Goal: Check status: Check status

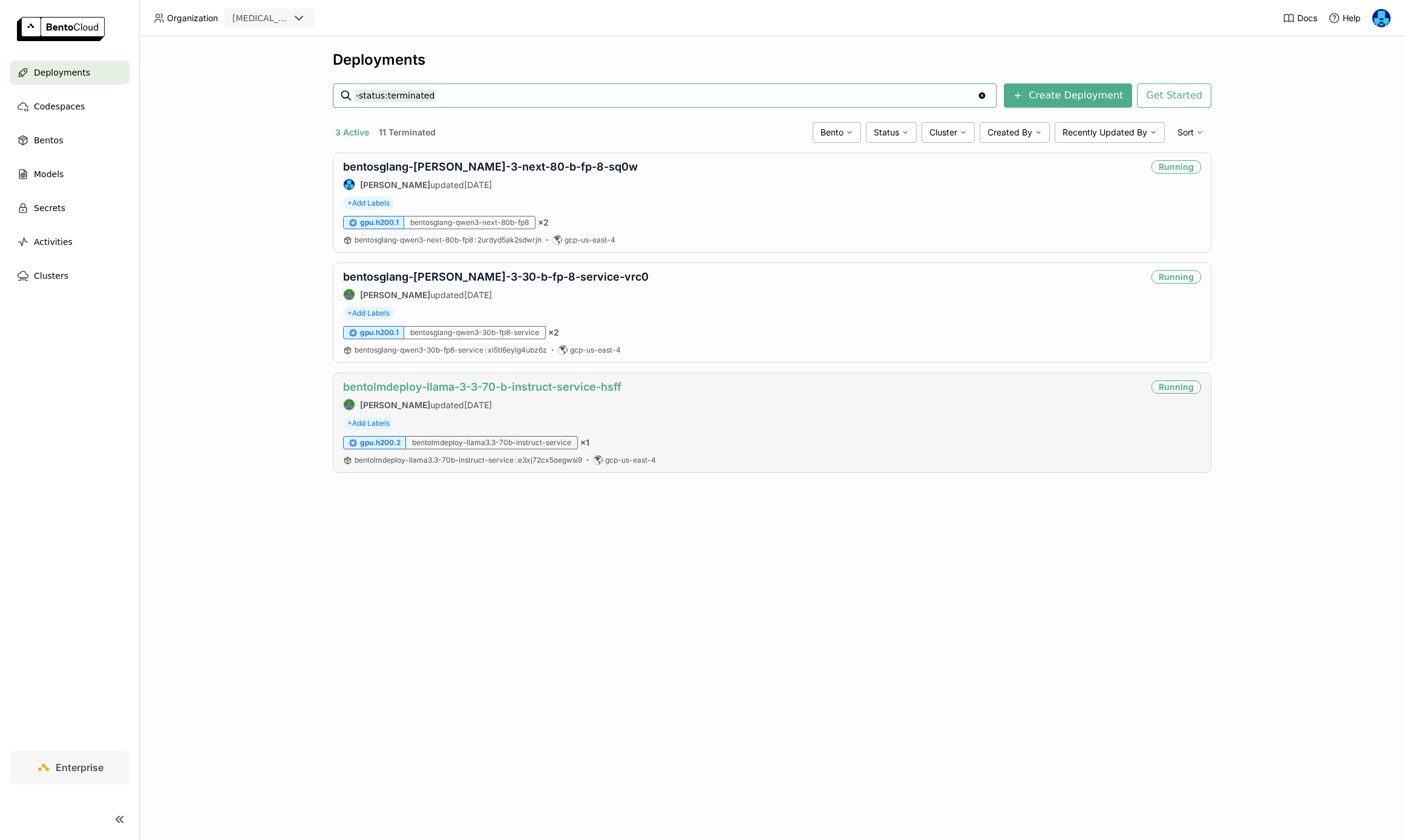
click at [489, 390] on link "bentolmdeploy-llama-3-3-70-b-instruct-service-hsff" at bounding box center [482, 387] width 279 height 13
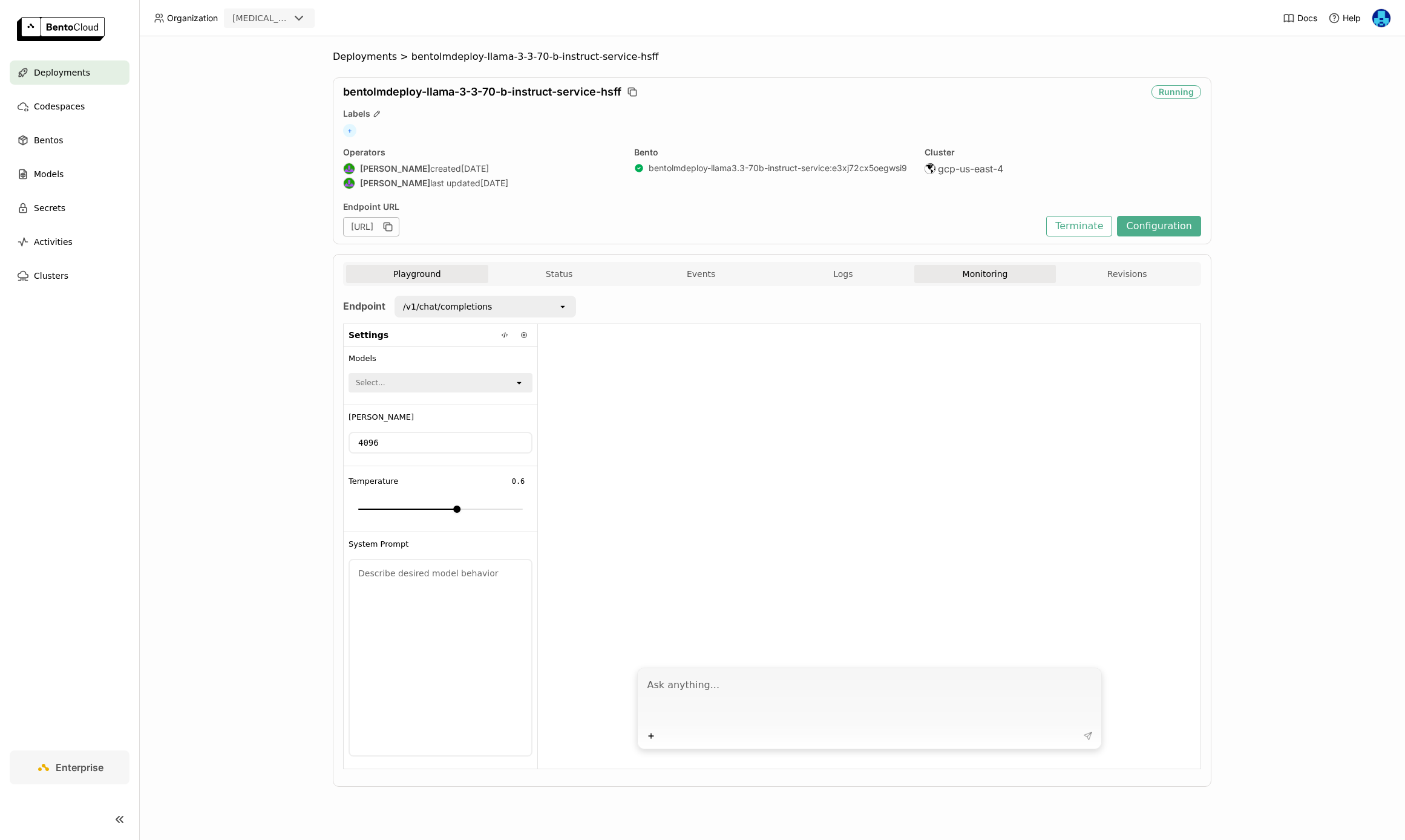
click at [983, 269] on button "Monitoring" at bounding box center [986, 274] width 143 height 18
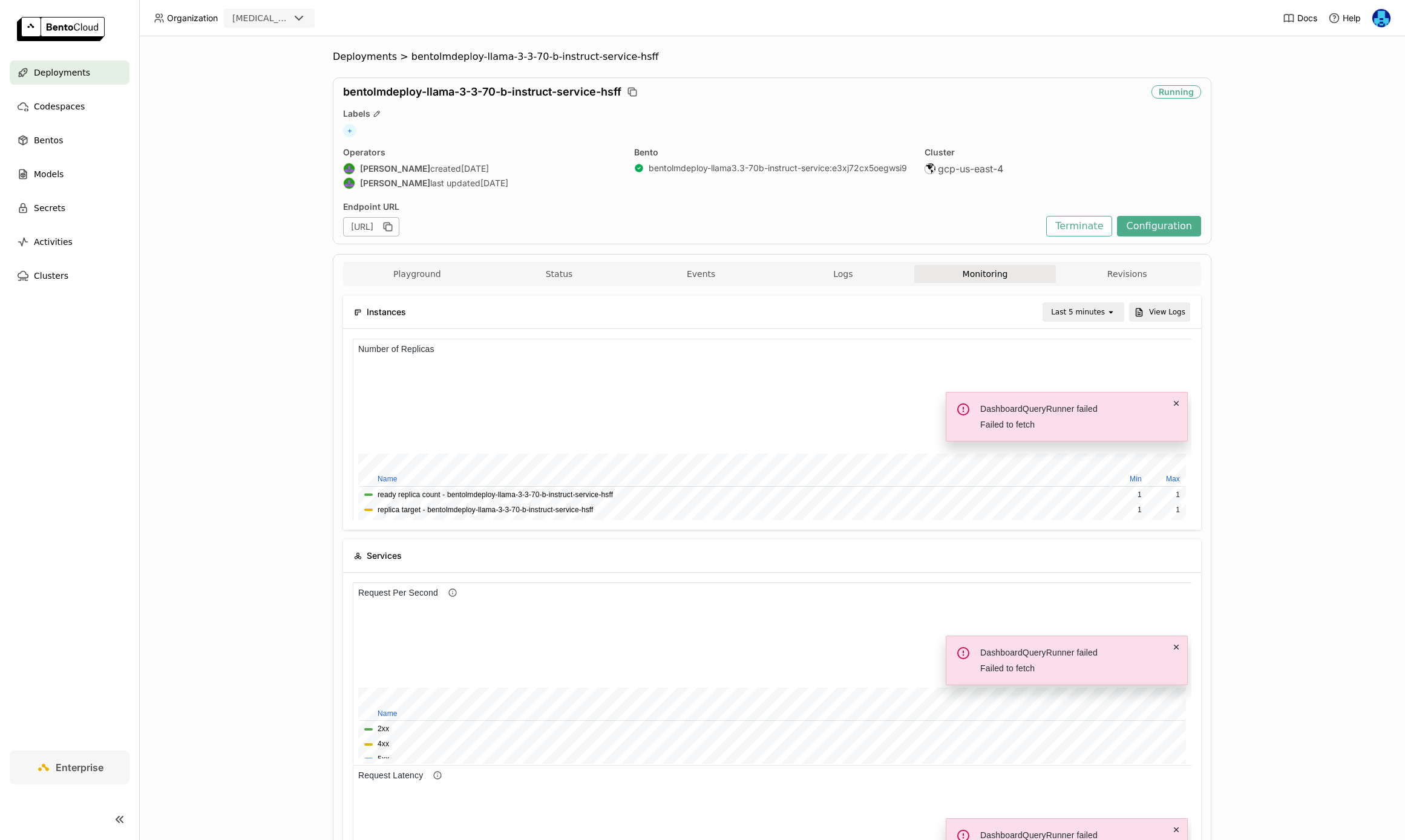
scroll to position [182, 839]
click at [1104, 312] on div "Last 5 minutes" at bounding box center [1078, 311] width 54 height 12
click at [1085, 446] on div "Last 1 day" at bounding box center [1085, 448] width 58 height 12
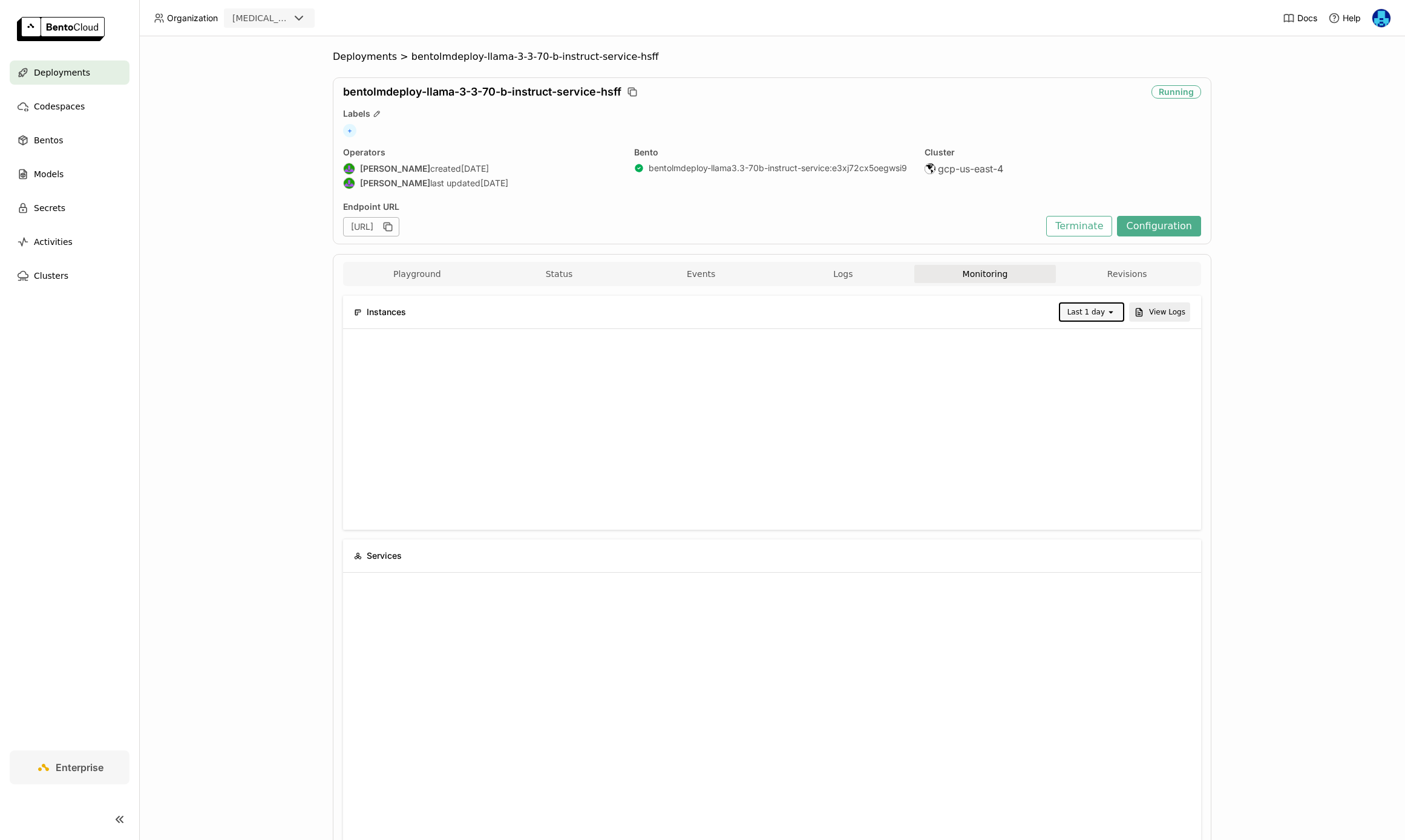
scroll to position [0, 0]
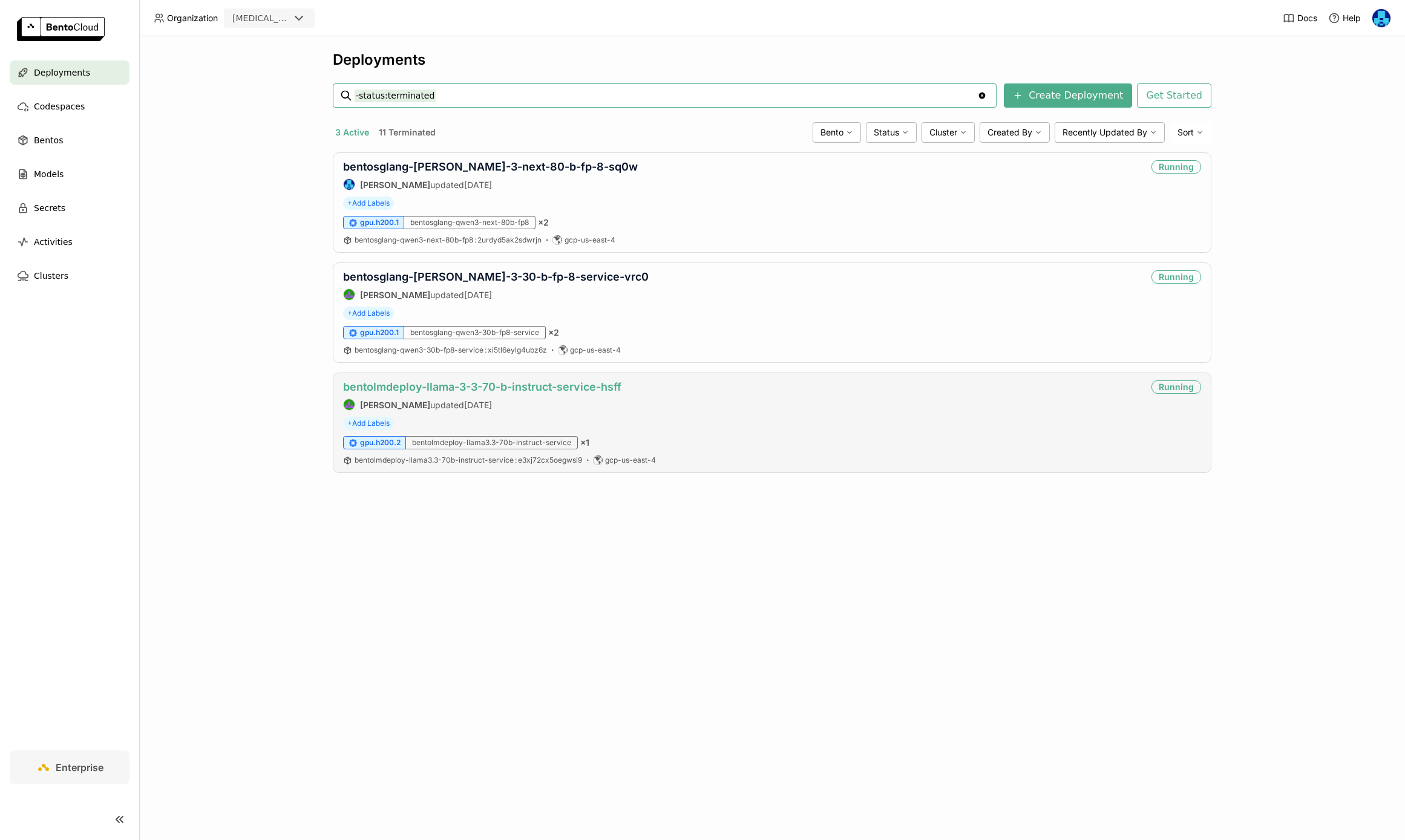
click at [529, 388] on link "bentolmdeploy-llama-3-3-70-b-instruct-service-hsff" at bounding box center [482, 387] width 279 height 13
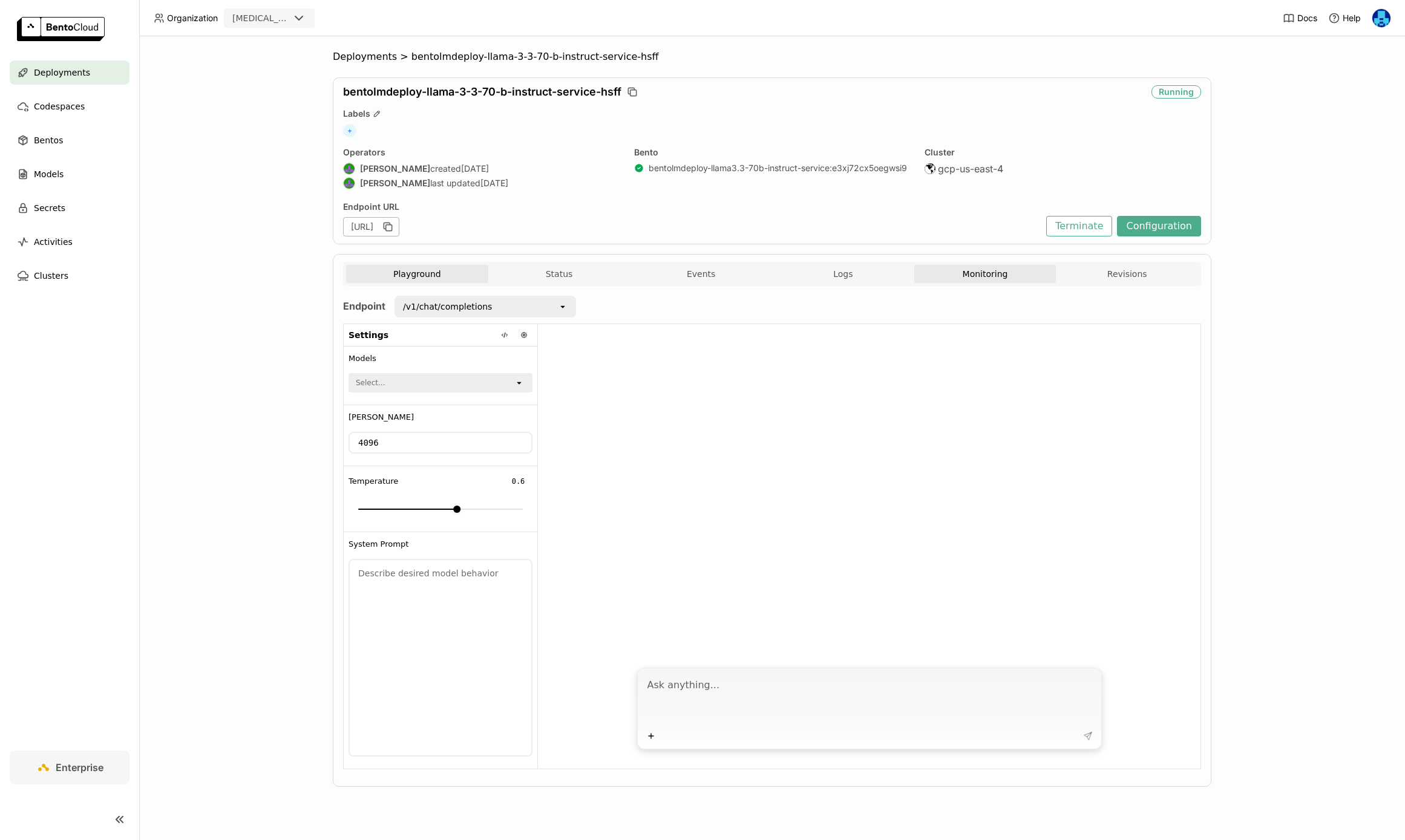
click at [977, 275] on button "Monitoring" at bounding box center [986, 274] width 143 height 18
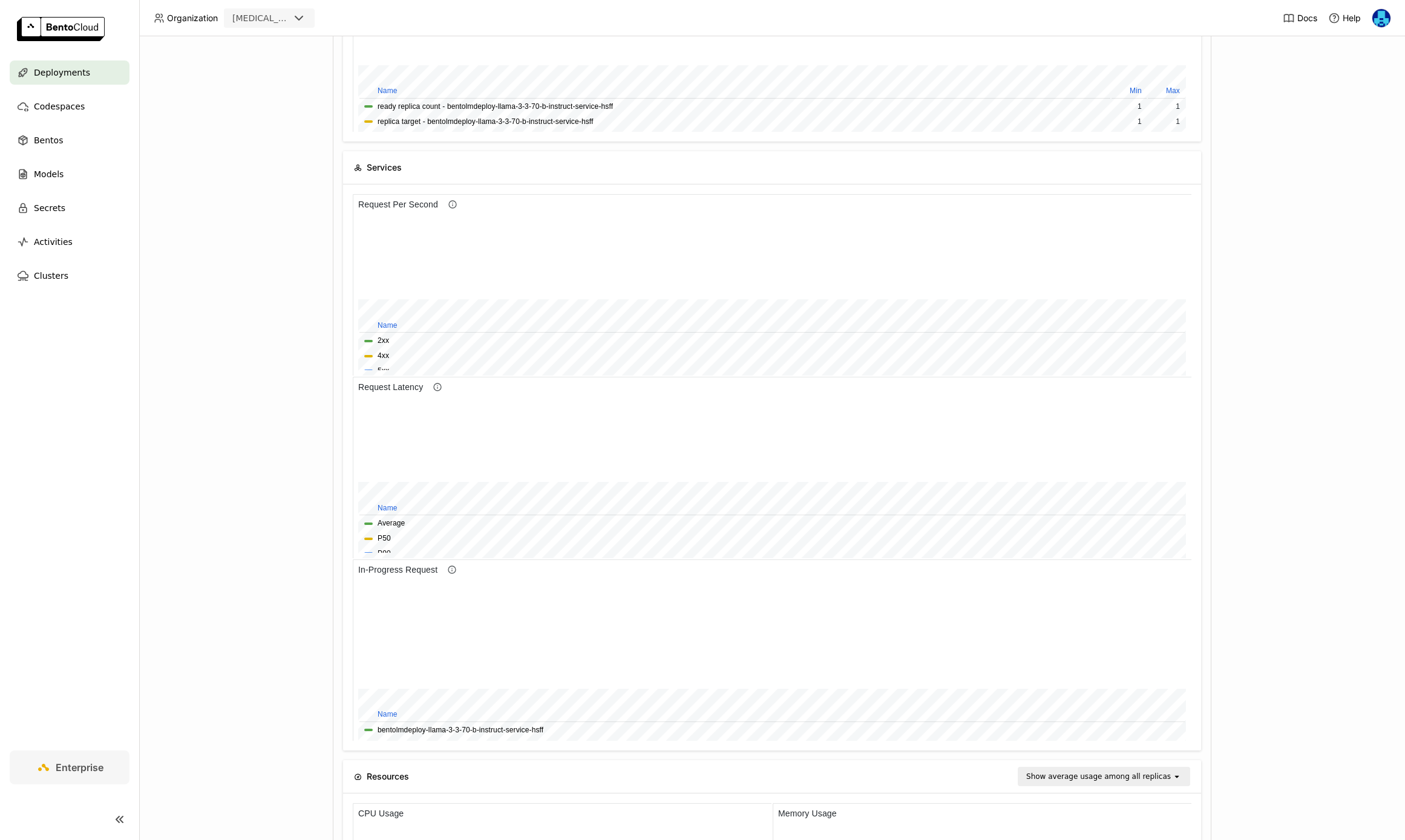
scroll to position [389, 0]
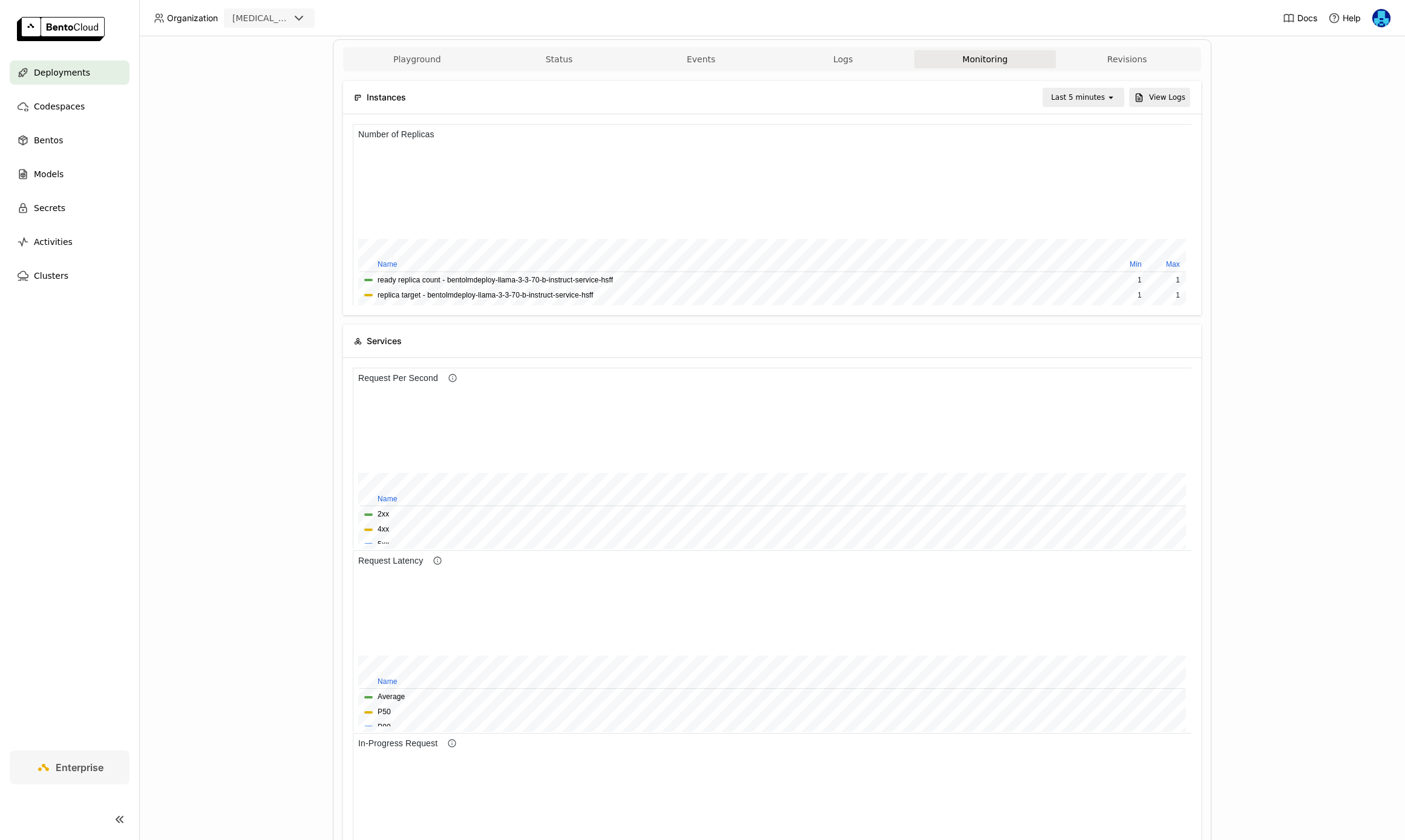
click at [1107, 102] on div "open" at bounding box center [1114, 97] width 17 height 17
click at [1306, 208] on div "Deployments > bentolmdeploy-llama-3-3-70-b-instruct-service-hsff bentolmdeploy-…" at bounding box center [772, 438] width 1266 height 803
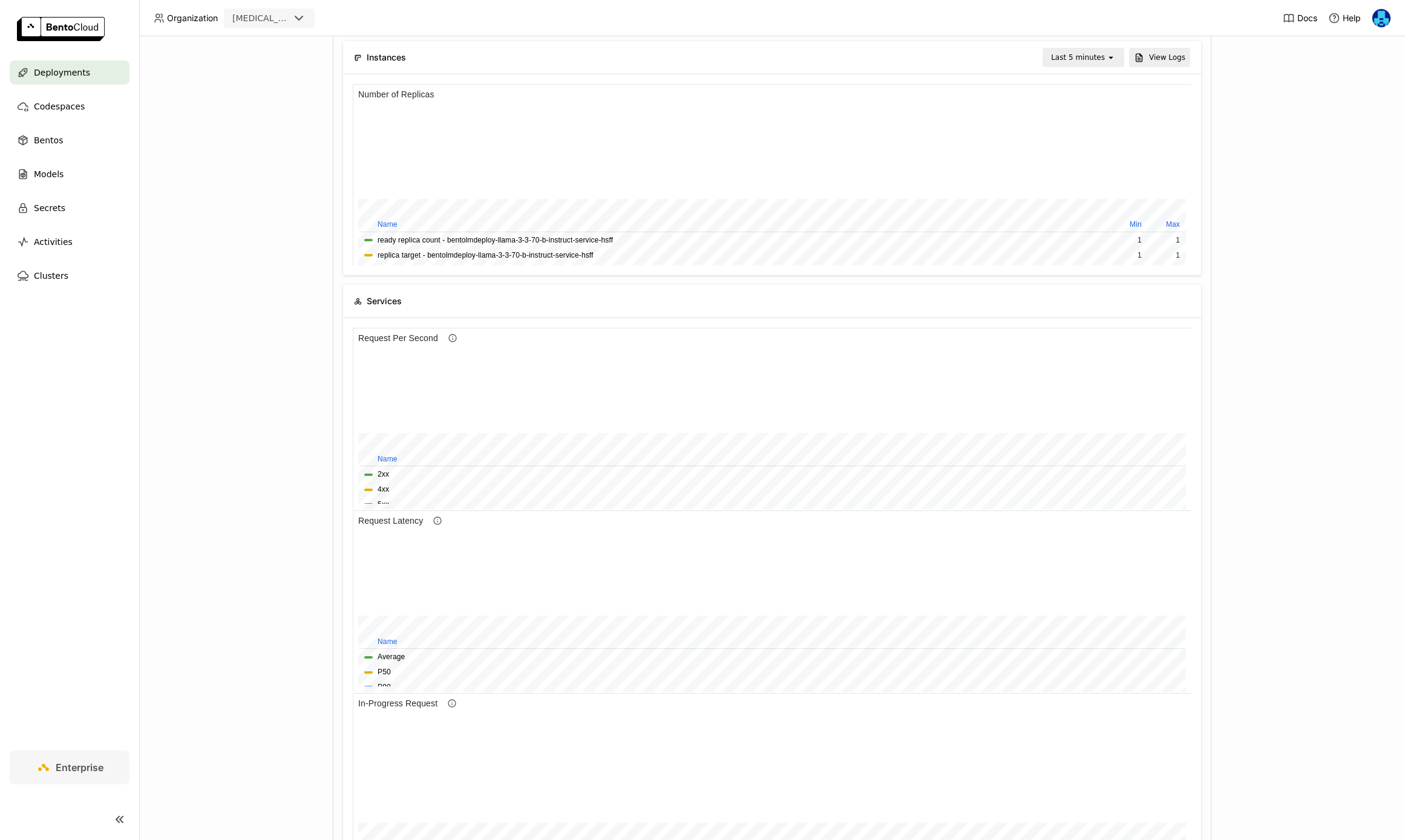
click at [1094, 57] on div "Last 5 minutes" at bounding box center [1078, 57] width 54 height 12
click at [1086, 193] on div "Last 1 day" at bounding box center [1085, 194] width 58 height 12
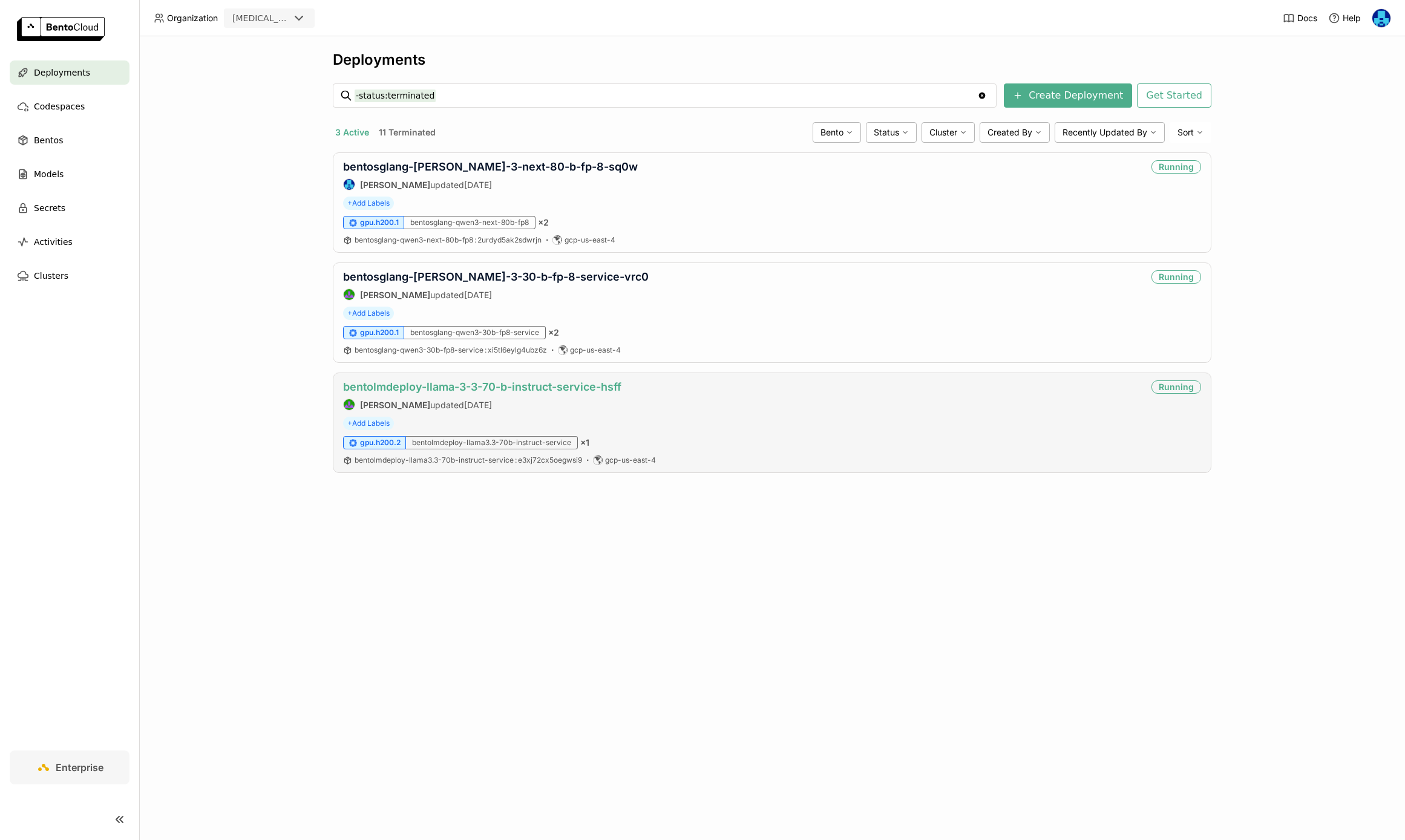
click at [545, 384] on link "bentolmdeploy-llama-3-3-70-b-instruct-service-hsff" at bounding box center [482, 387] width 279 height 13
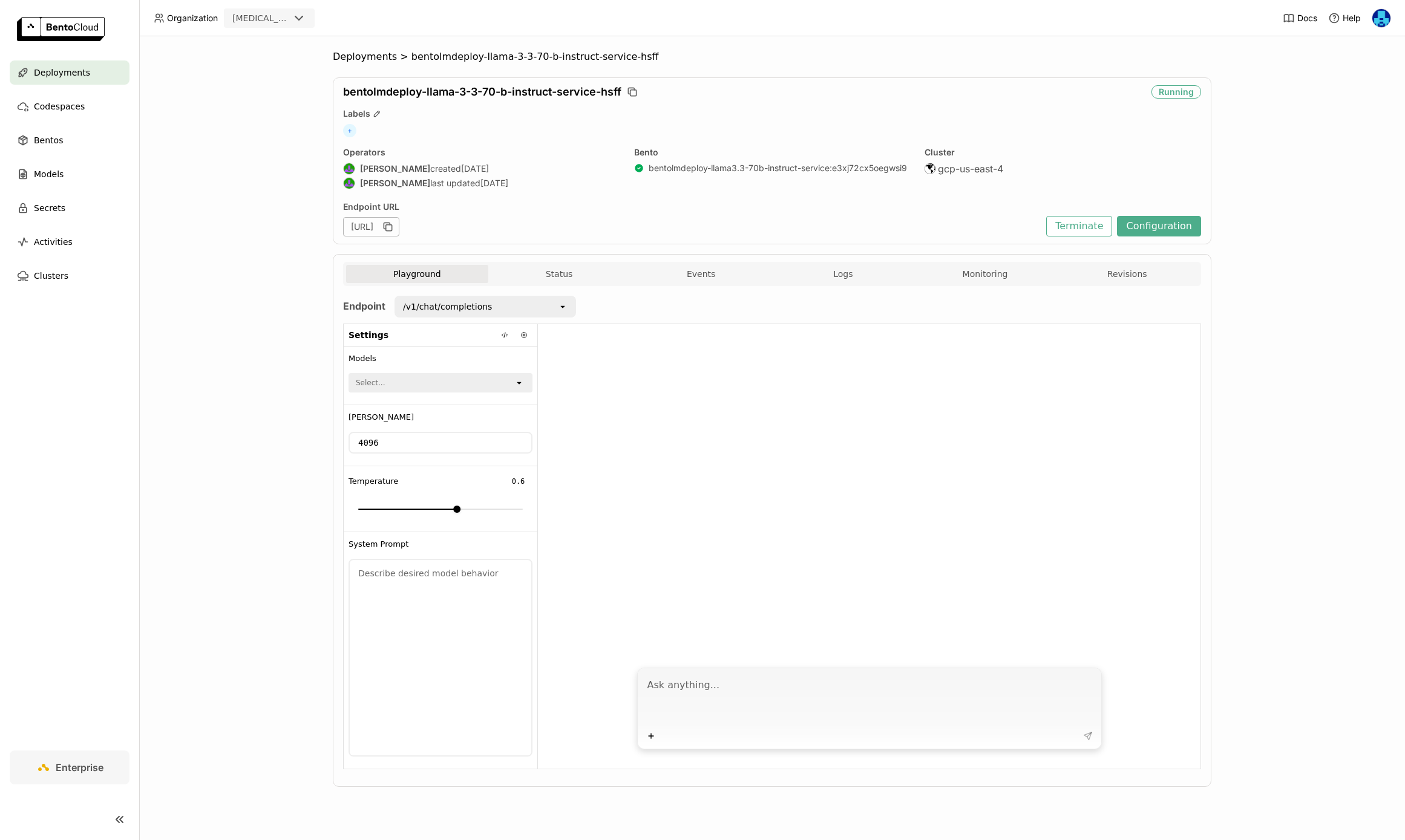
click at [1009, 286] on div "Endpoint /v1/chat/completions open Settings Models Select... open Max Tokens 40…" at bounding box center [772, 532] width 858 height 493
click at [994, 275] on button "Monitoring" at bounding box center [986, 274] width 143 height 18
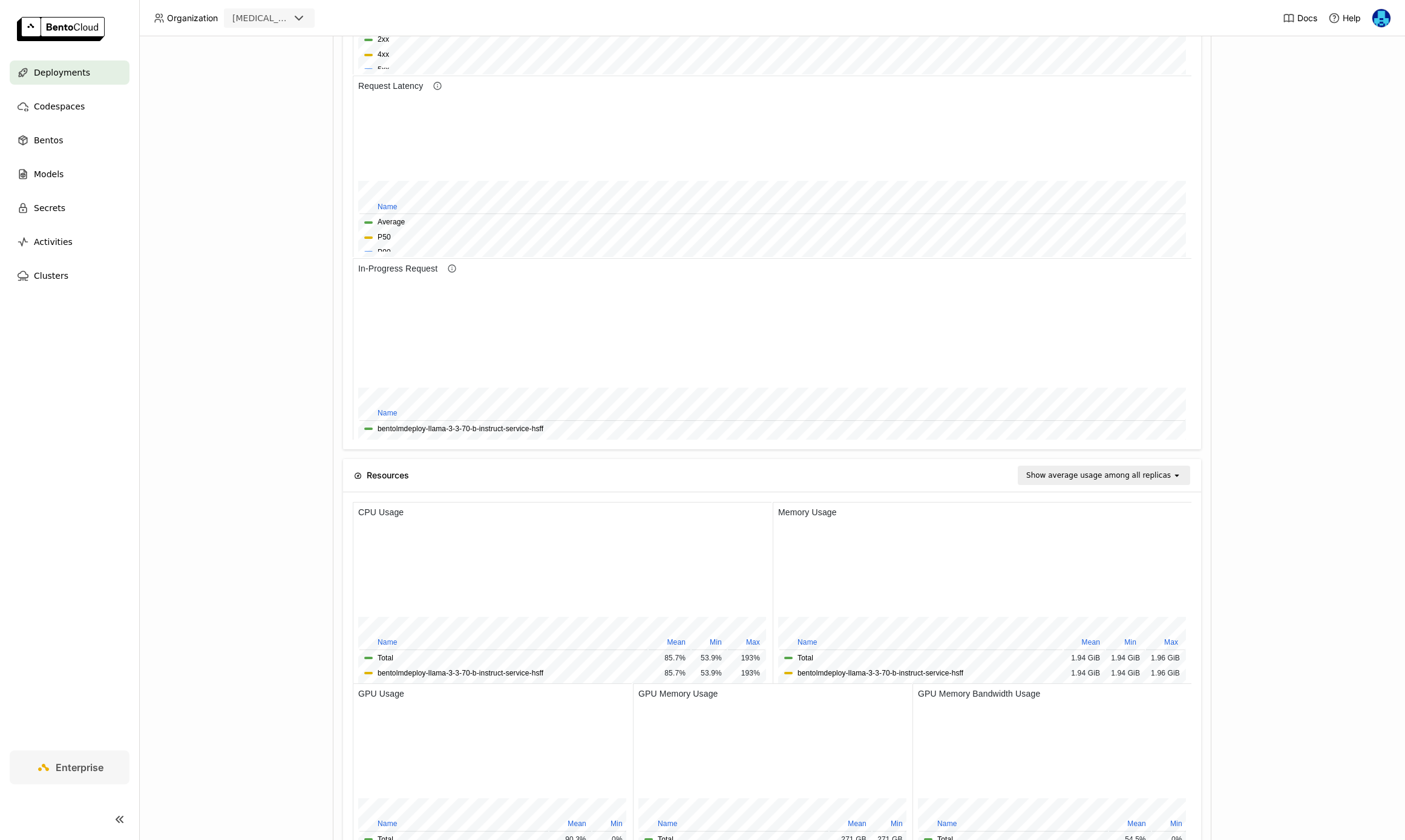
scroll to position [699, 0]
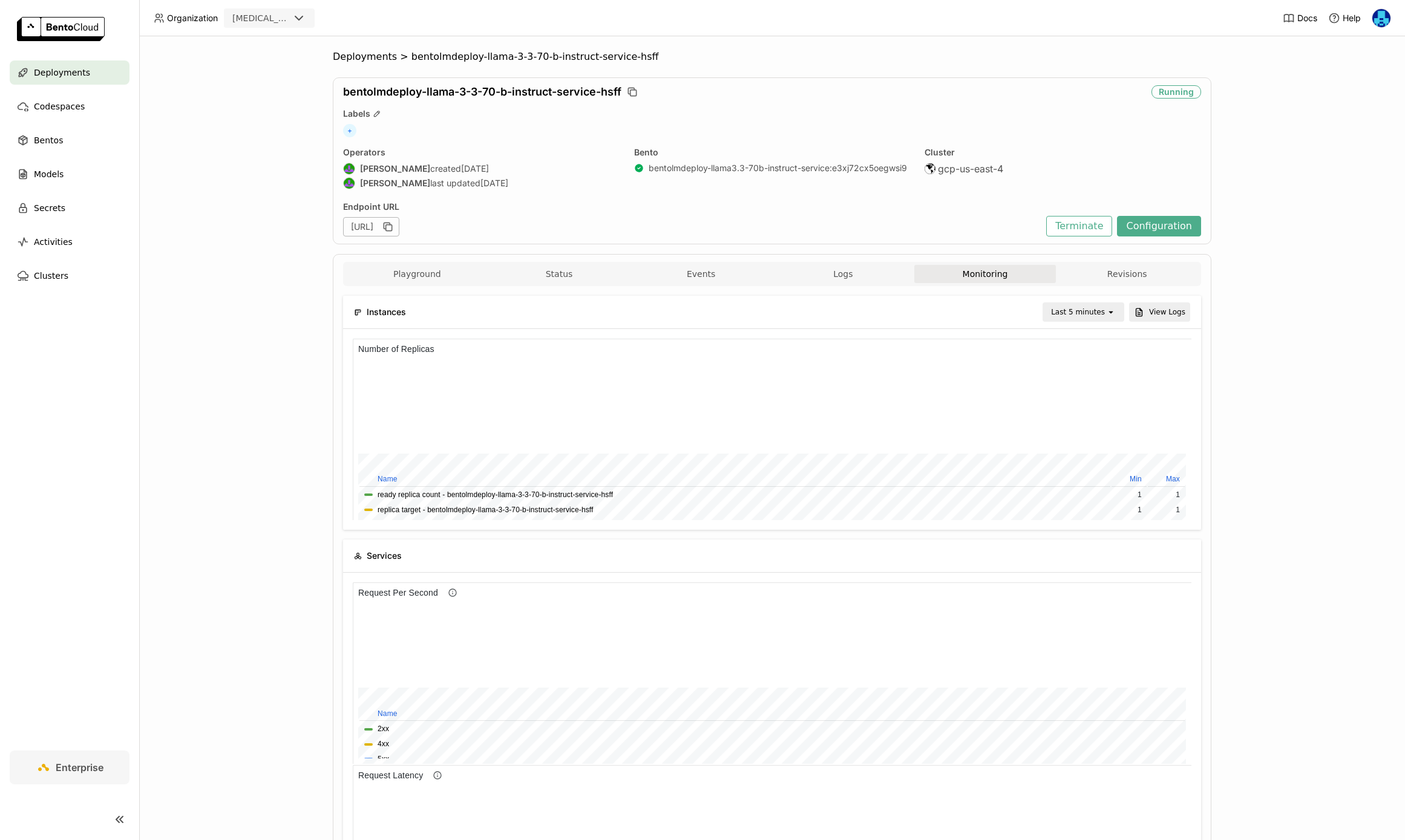
click at [1091, 309] on div "Last 5 minutes" at bounding box center [1078, 311] width 54 height 12
click at [1084, 407] on div "Last 1 hour" at bounding box center [1085, 404] width 58 height 12
click at [359, 52] on span "Deployments" at bounding box center [364, 57] width 64 height 12
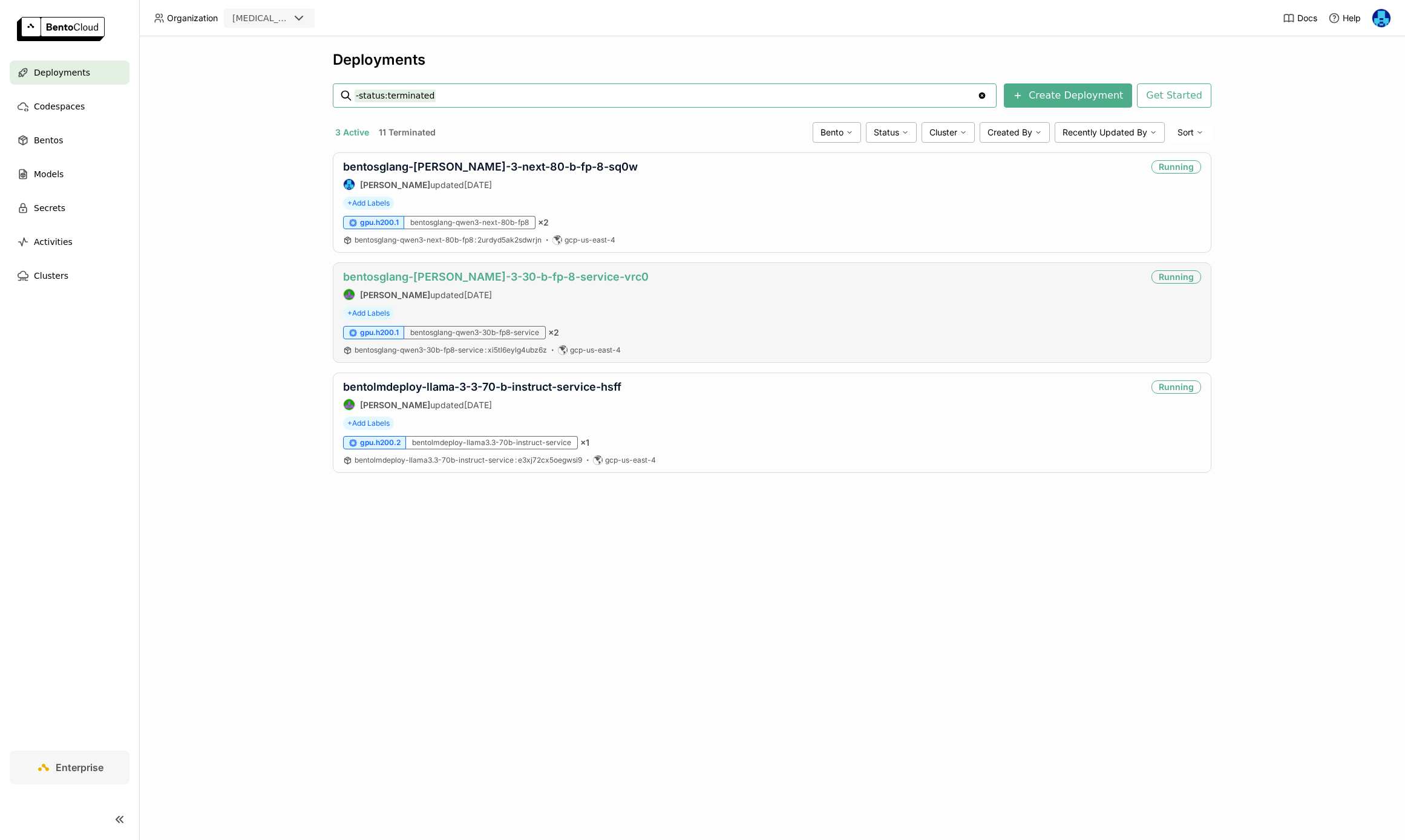
click at [500, 277] on link "bentosglang-[PERSON_NAME]-3-30-b-fp-8-service-vrc0" at bounding box center [496, 277] width 306 height 13
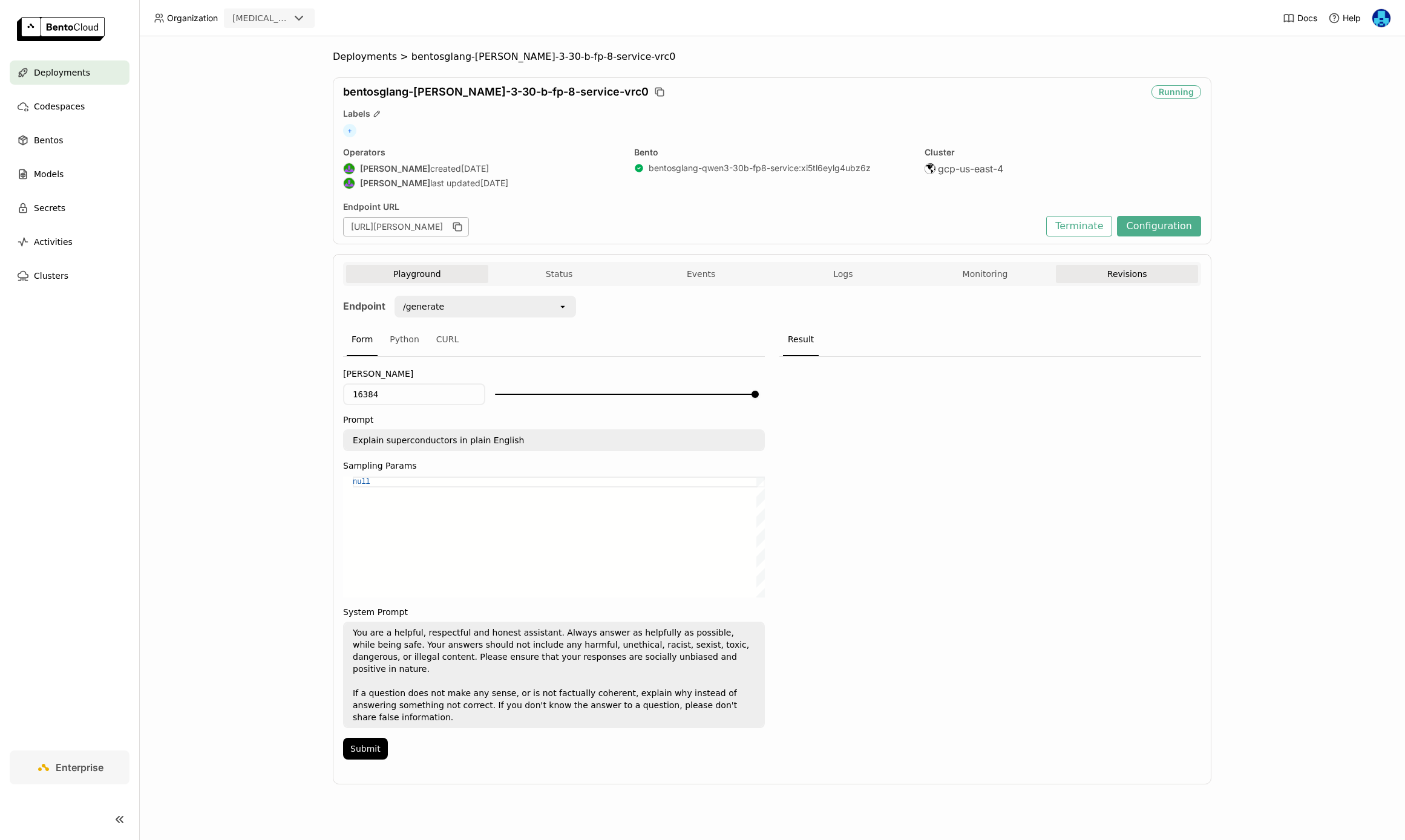
click at [1009, 278] on button "Monitoring" at bounding box center [986, 274] width 143 height 18
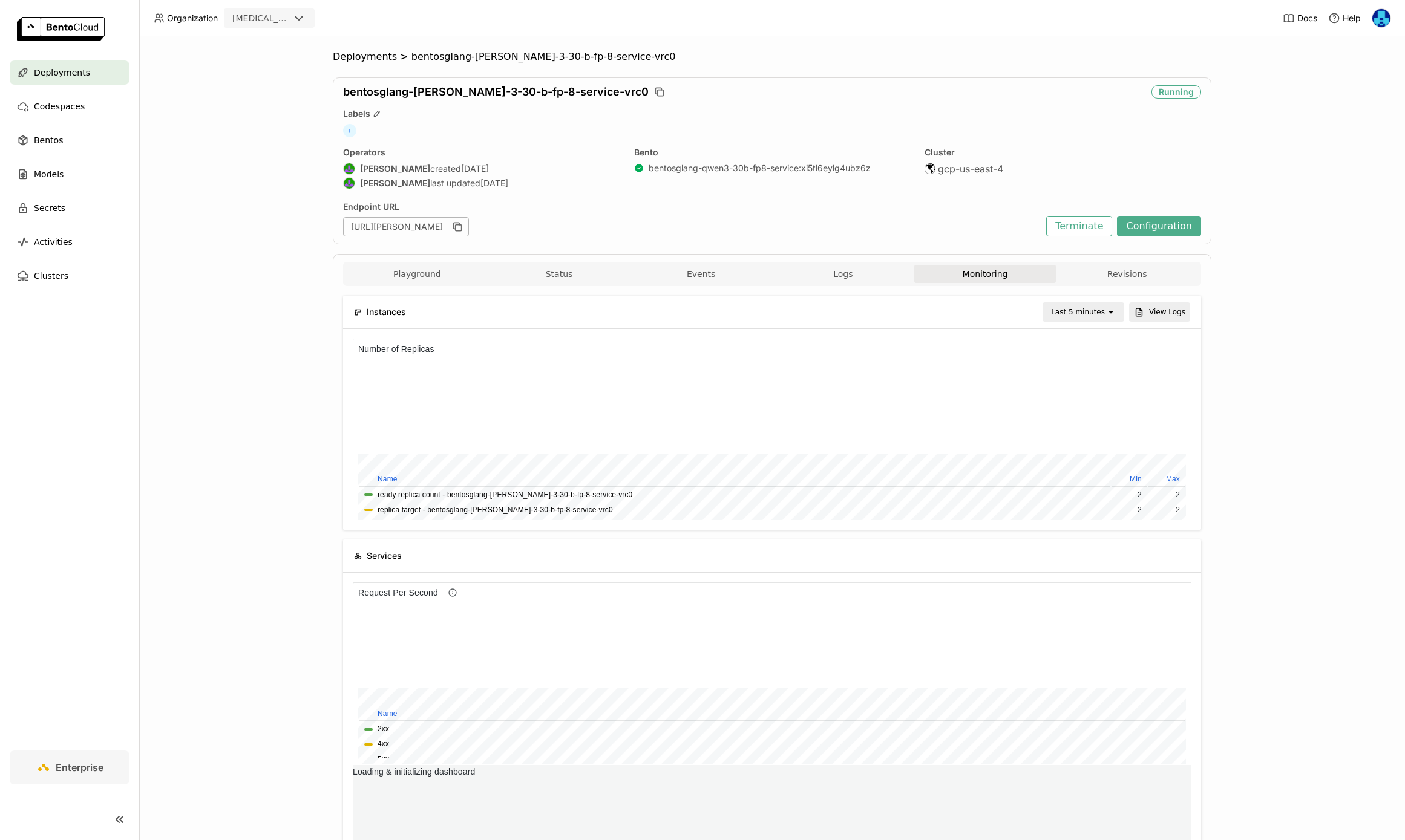
click at [1107, 311] on icon "open" at bounding box center [1111, 312] width 10 height 10
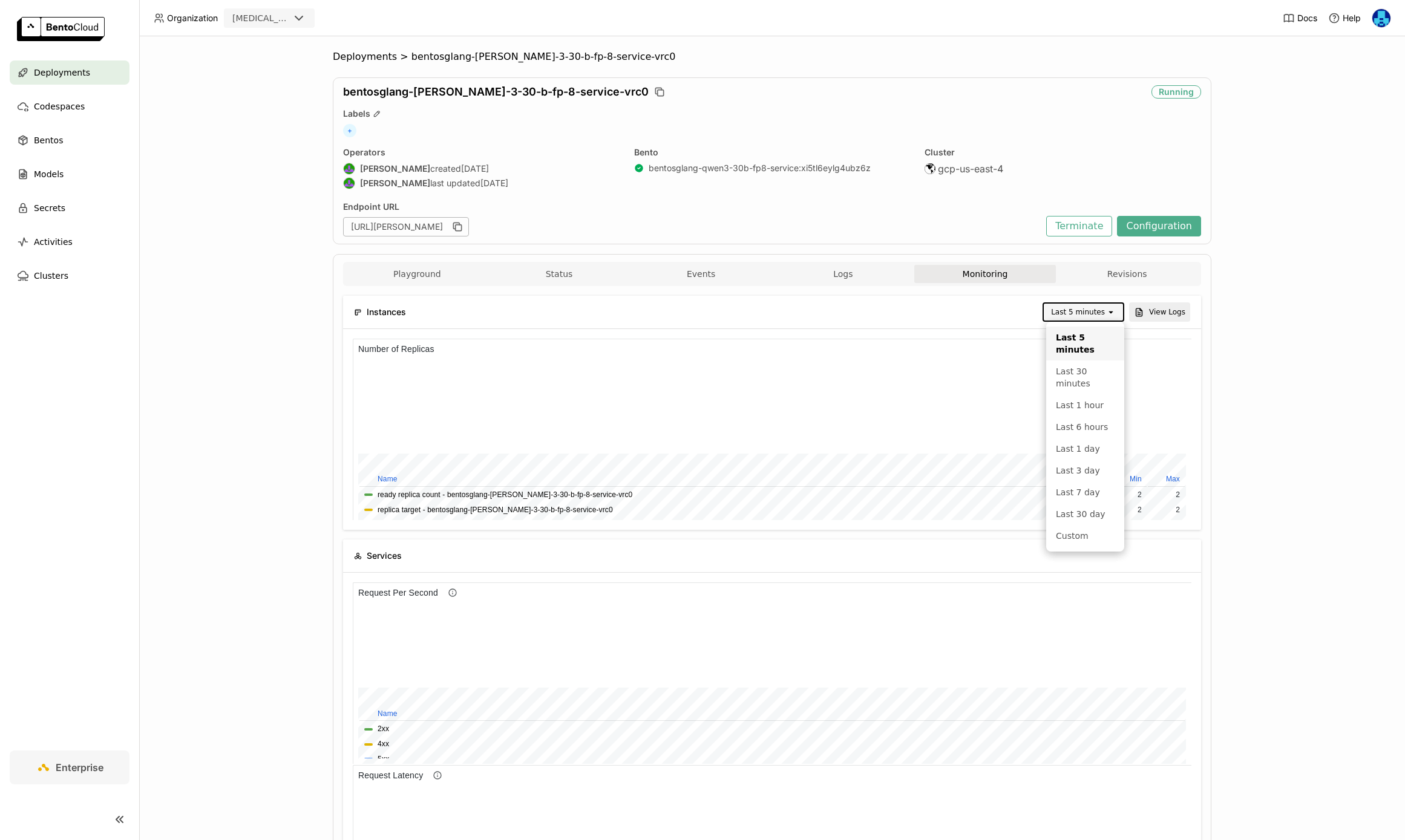
click at [1264, 338] on div "Deployments > bentosglang-qwen-3-30-b-fp-8-service-vrc0 bentosglang-qwen-3-30-b…" at bounding box center [772, 438] width 1266 height 803
